Goal: Task Accomplishment & Management: Manage account settings

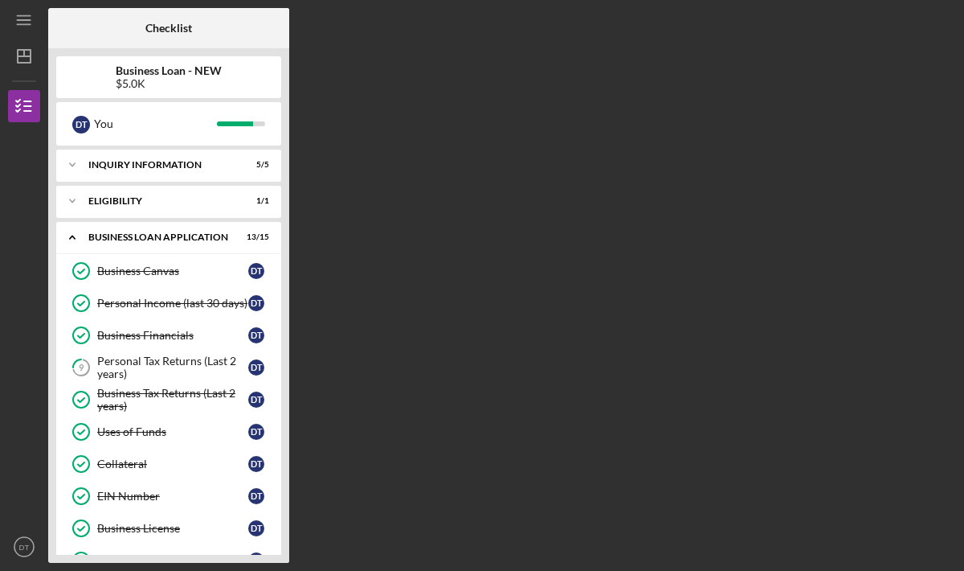
scroll to position [477, 0]
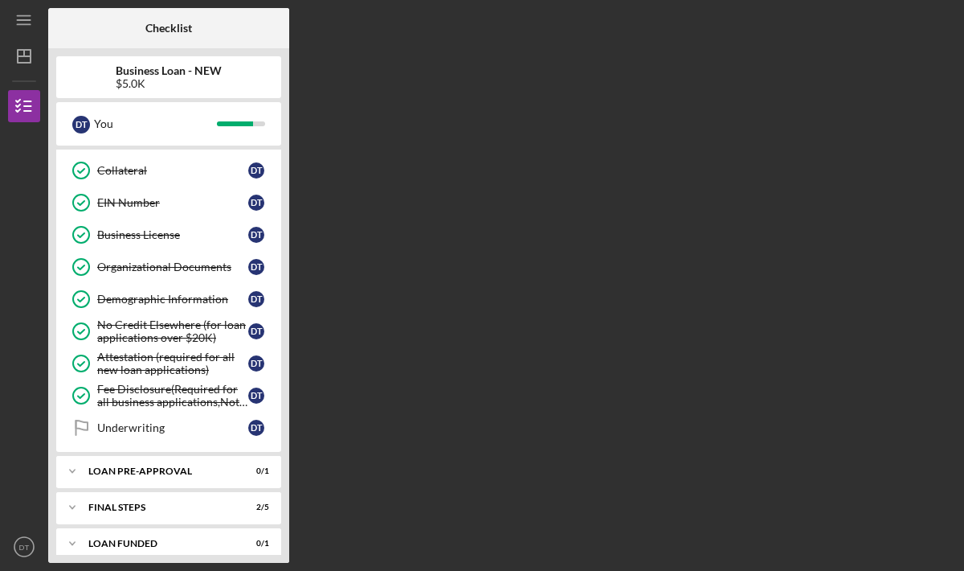
scroll to position [307, 0]
